Goal: Task Accomplishment & Management: Manage account settings

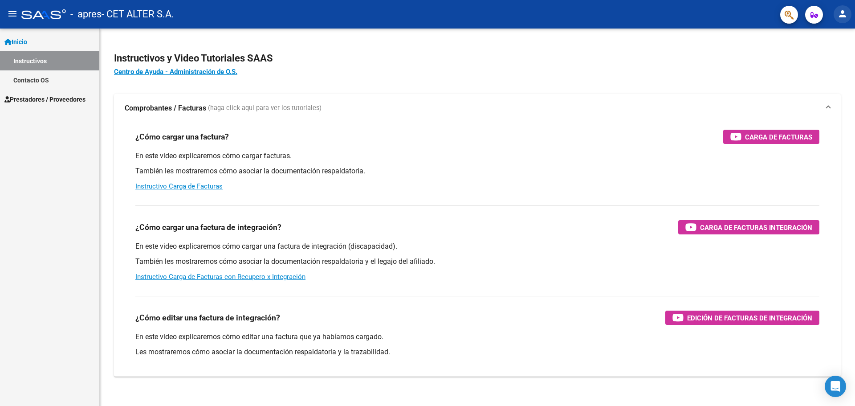
click at [840, 18] on mat-icon "person" at bounding box center [842, 13] width 11 height 11
click at [830, 59] on button "exit_to_app Salir" at bounding box center [824, 58] width 54 height 21
click at [841, 14] on mat-icon "person" at bounding box center [842, 13] width 11 height 11
click at [829, 57] on button "exit_to_app Salir" at bounding box center [824, 58] width 54 height 21
click at [841, 14] on mat-icon "person" at bounding box center [842, 13] width 11 height 11
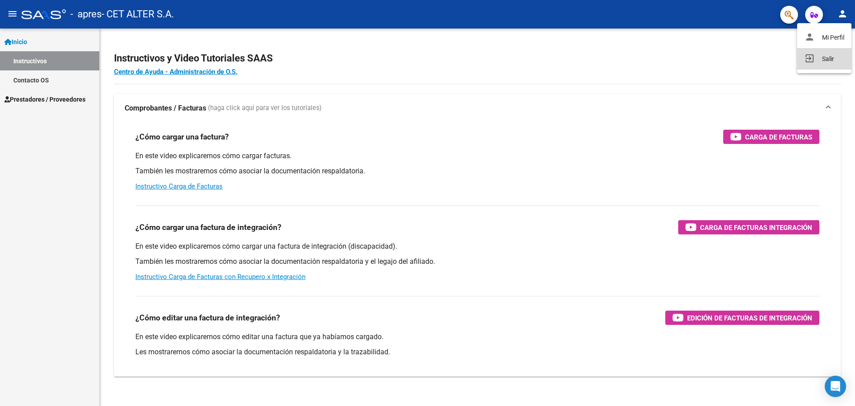
click at [817, 59] on button "exit_to_app Salir" at bounding box center [824, 58] width 54 height 21
